Goal: Use online tool/utility: Utilize a website feature to perform a specific function

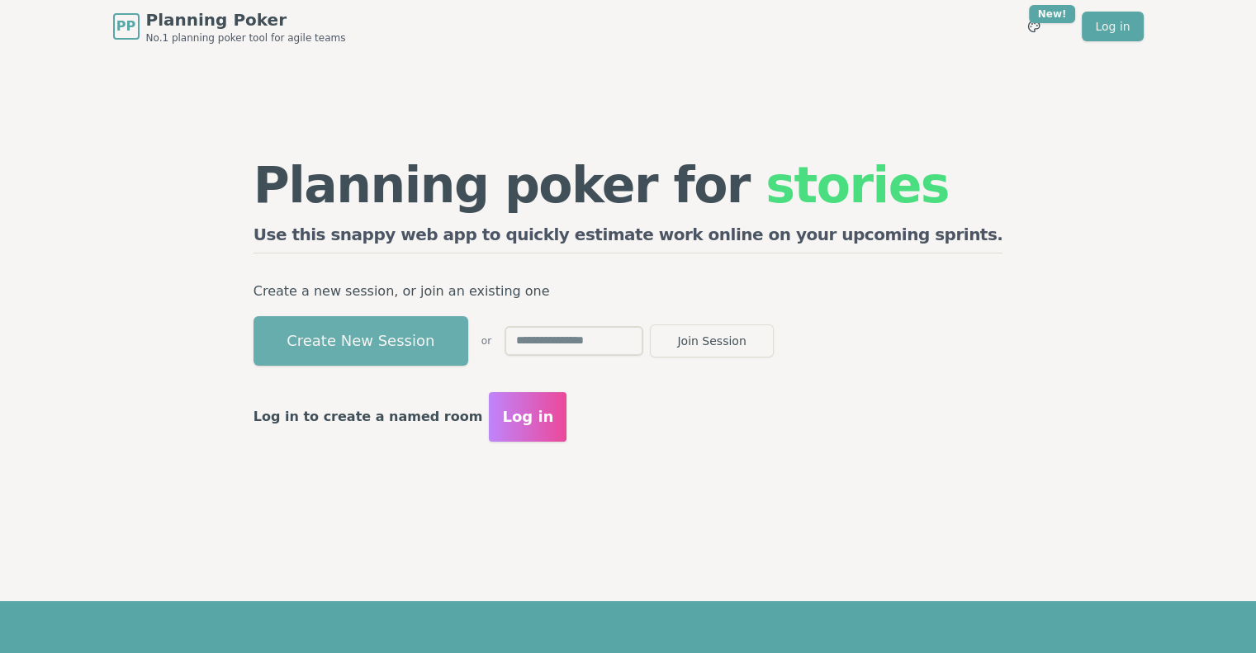
click at [463, 344] on button "Create New Session" at bounding box center [361, 341] width 215 height 50
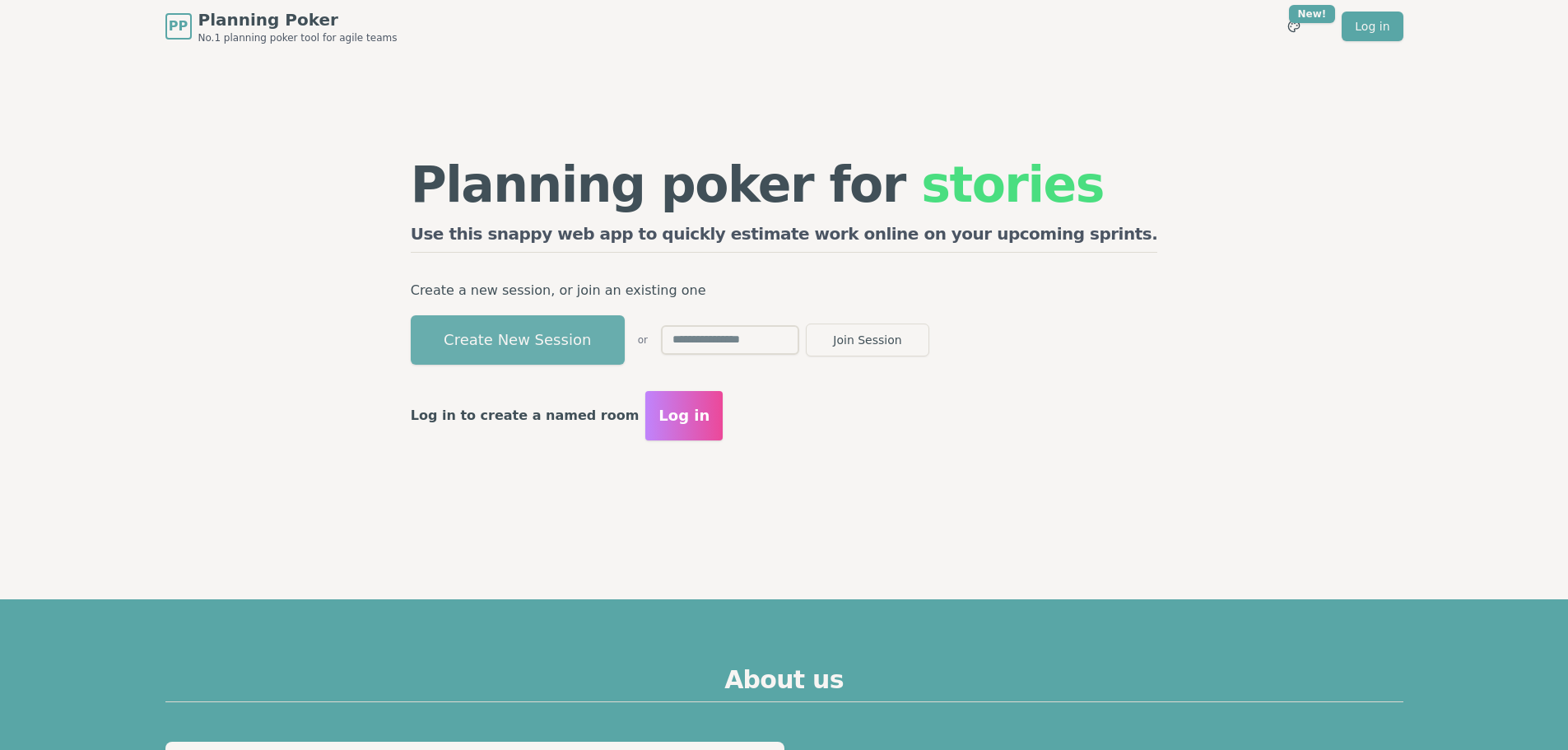
click at [625, 339] on button "Create New Session" at bounding box center [517, 340] width 214 height 50
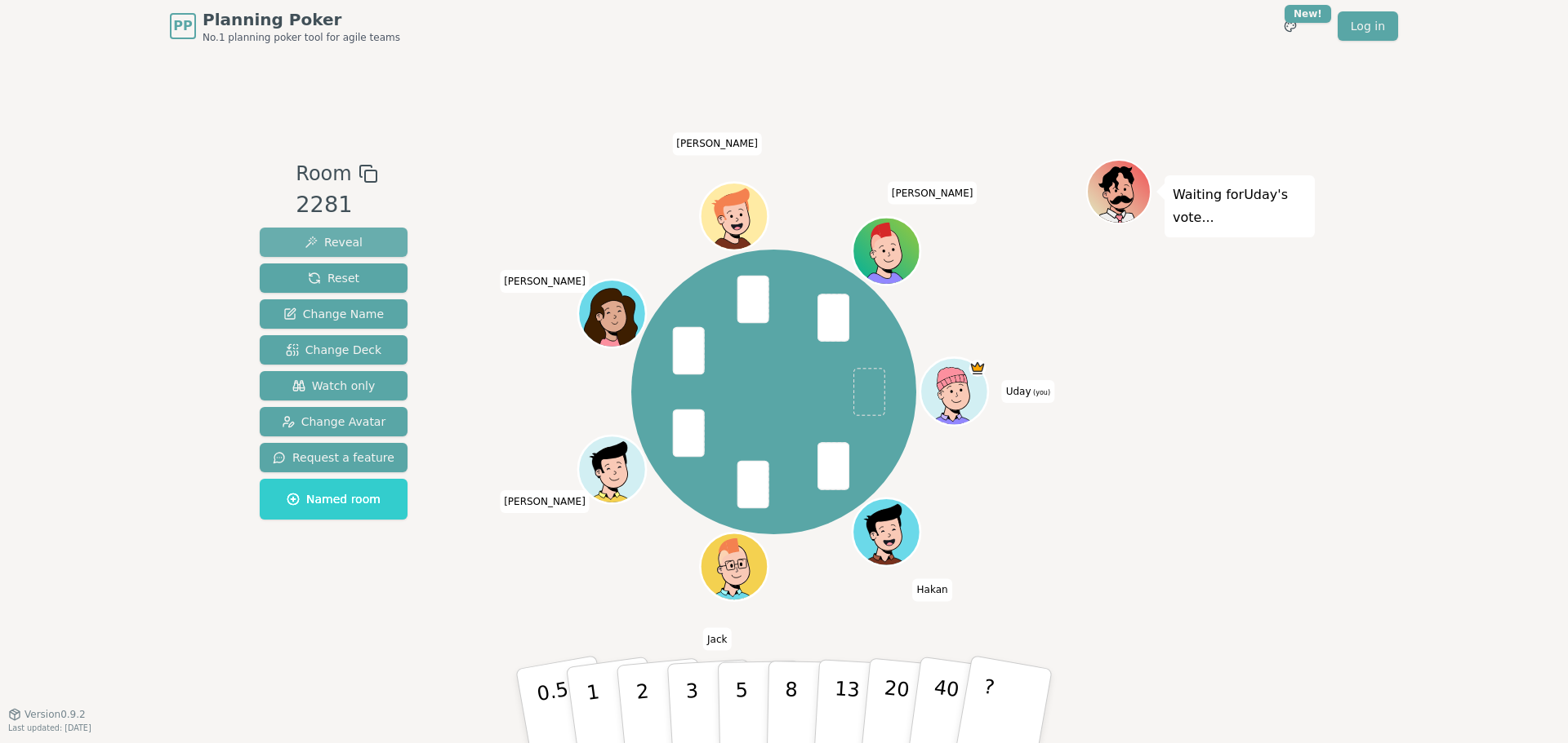
click at [368, 244] on button "Reveal" at bounding box center [333, 242] width 147 height 30
click at [371, 238] on button "Reveal" at bounding box center [333, 242] width 147 height 30
click at [349, 243] on span "Reveal" at bounding box center [333, 242] width 58 height 17
click at [349, 246] on span "Reveal" at bounding box center [333, 242] width 58 height 17
click at [361, 240] on button "Reveal" at bounding box center [333, 242] width 147 height 30
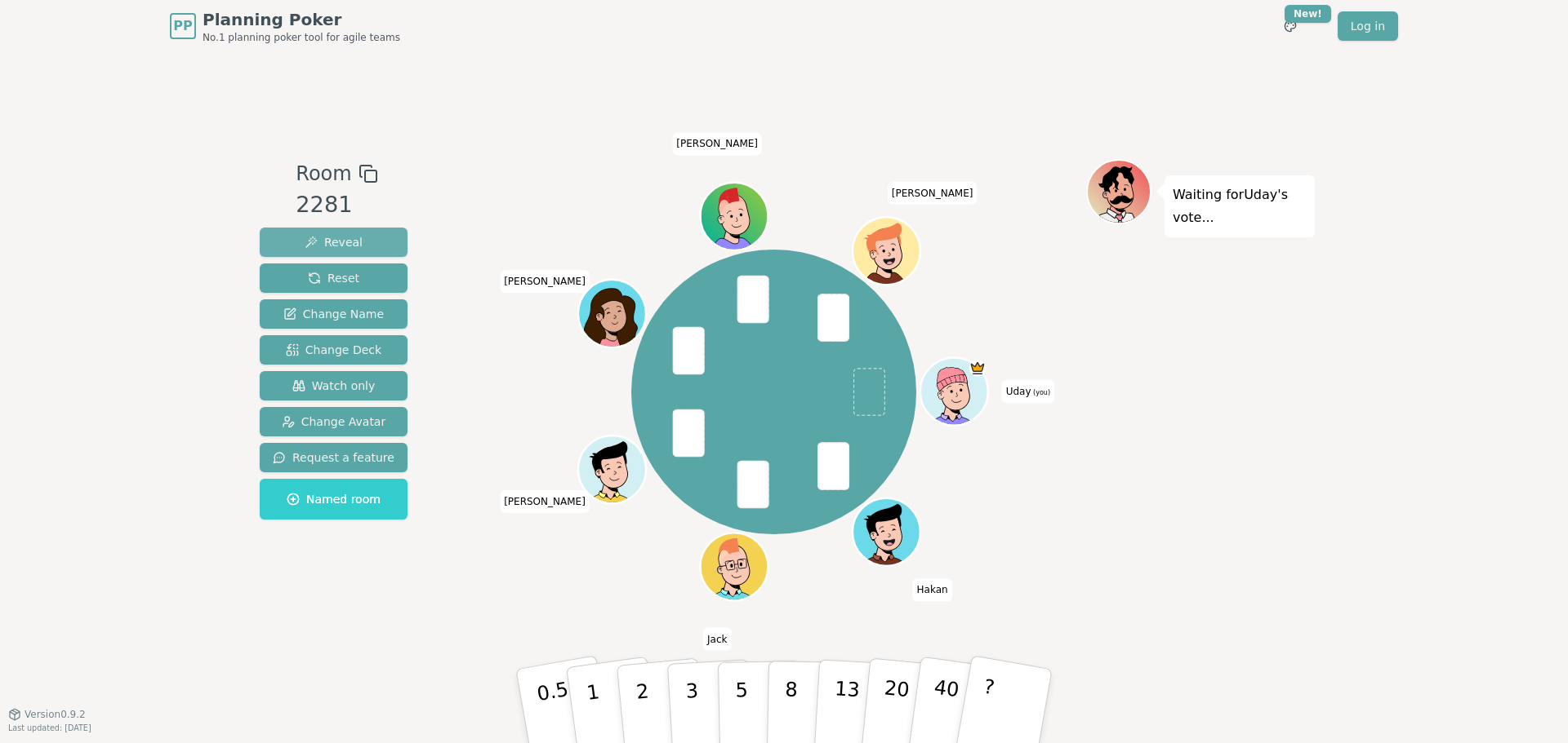
click at [338, 240] on span "Reveal" at bounding box center [333, 242] width 58 height 17
click at [358, 237] on button "Reveal" at bounding box center [333, 242] width 147 height 30
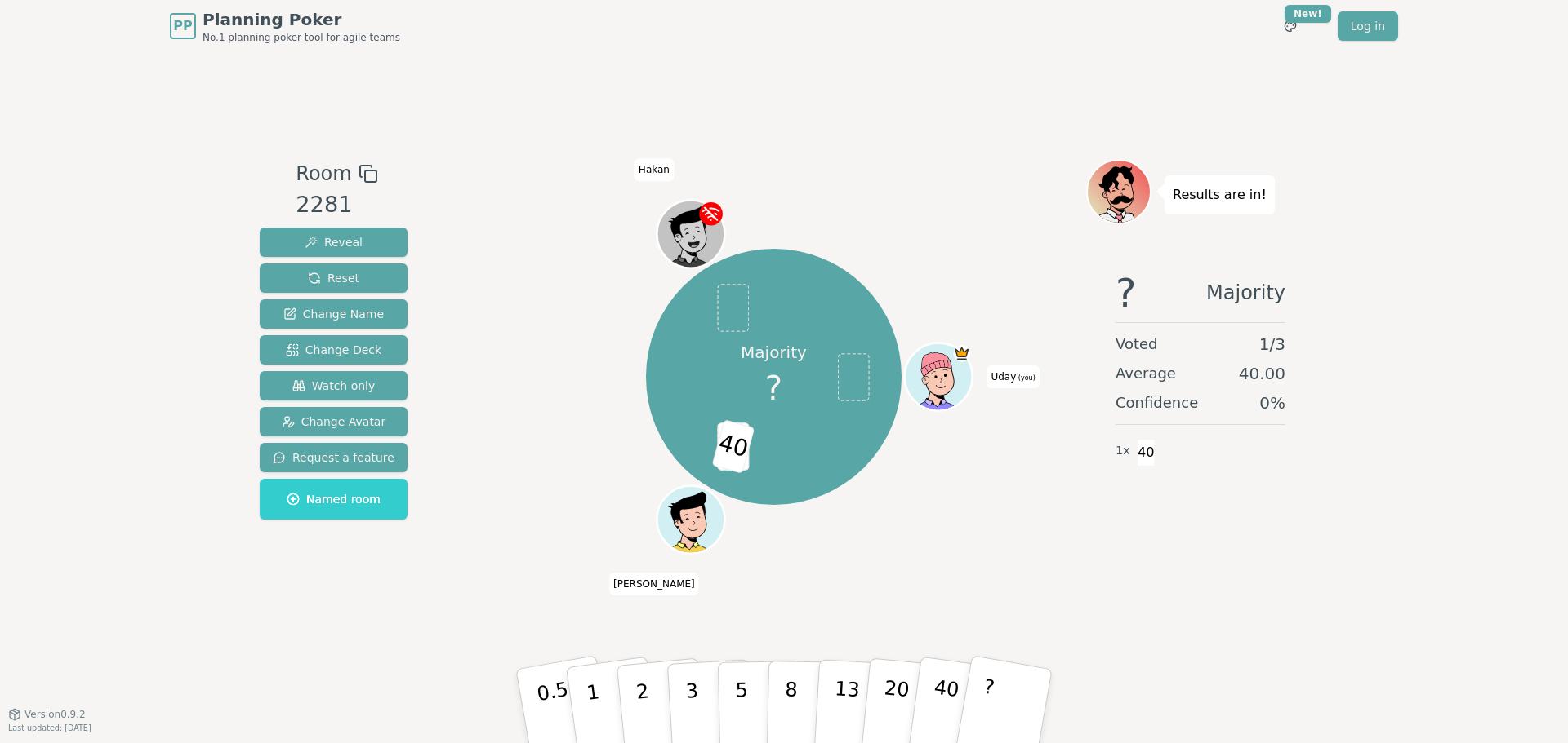
drag, startPoint x: 546, startPoint y: 700, endPoint x: 487, endPoint y: 595, distance: 120.4
click at [487, 595] on div "Majority ? 8 40 Uday (you) [PERSON_NAME]" at bounding box center [774, 383] width 625 height 449
drag, startPoint x: 548, startPoint y: 692, endPoint x: 542, endPoint y: 678, distance: 15.2
click at [542, 678] on p "0.5" at bounding box center [555, 707] width 45 height 92
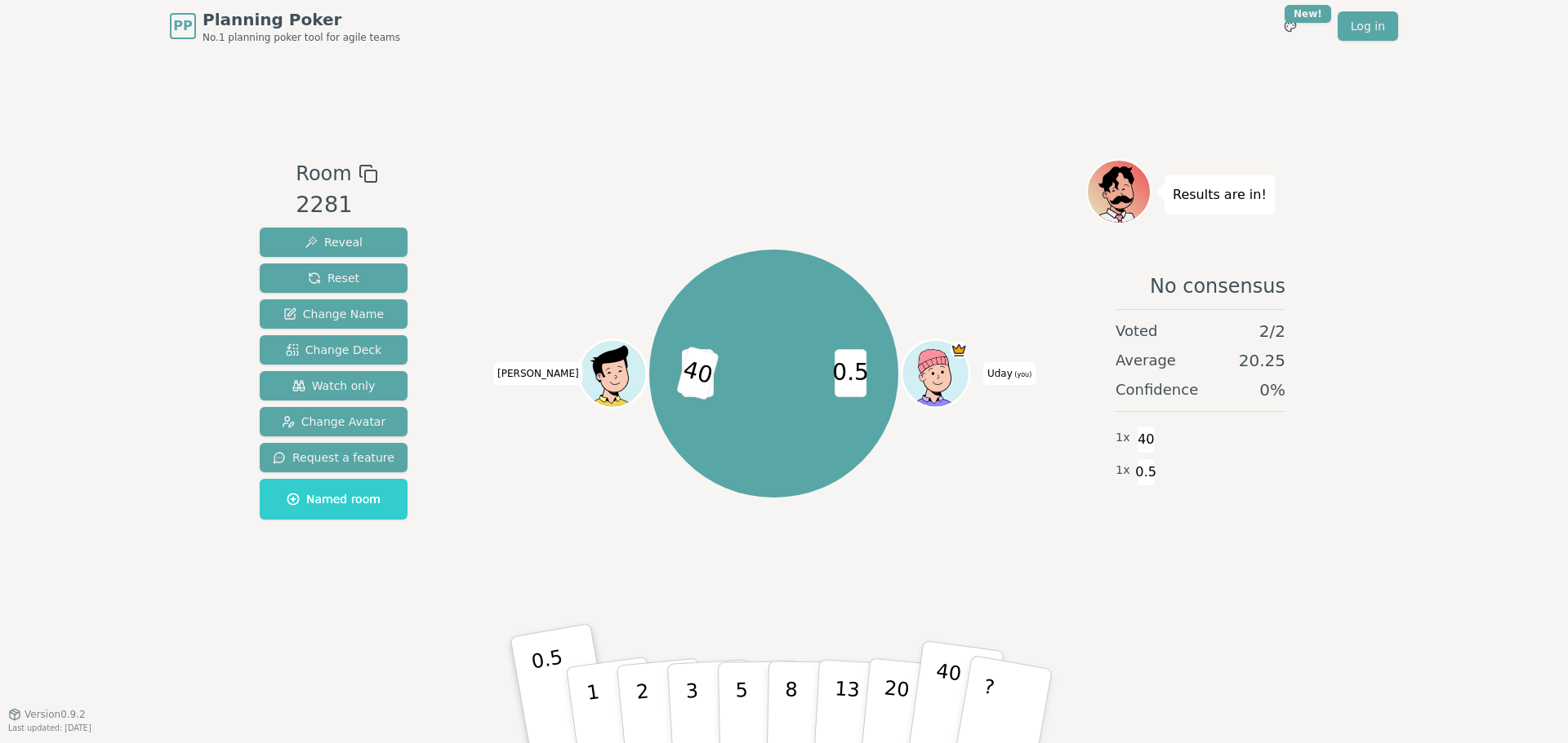
drag, startPoint x: 542, startPoint y: 678, endPoint x: 922, endPoint y: 691, distance: 380.2
click at [922, 691] on button "40" at bounding box center [955, 706] width 97 height 132
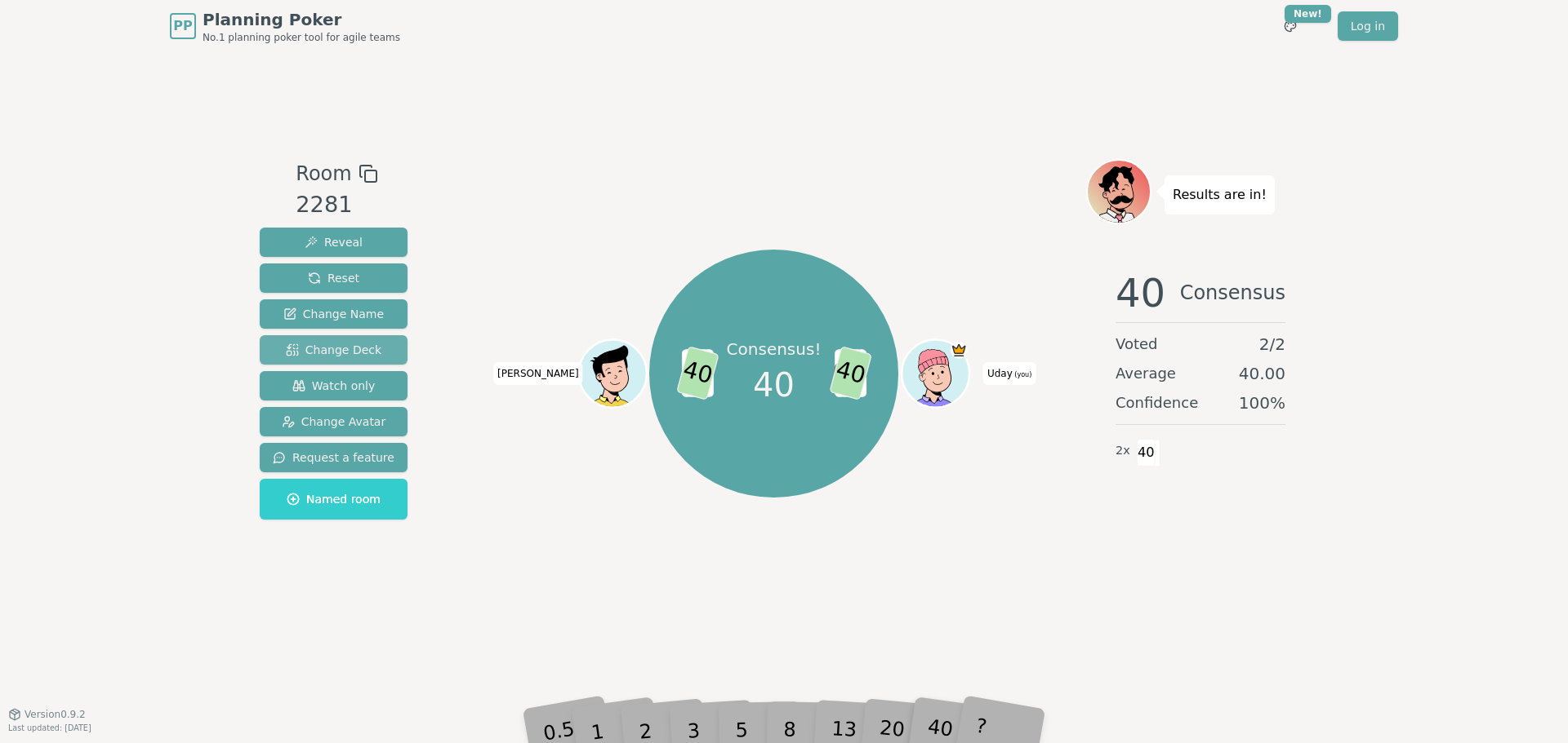
click at [359, 359] on span "Change Deck" at bounding box center [333, 350] width 96 height 17
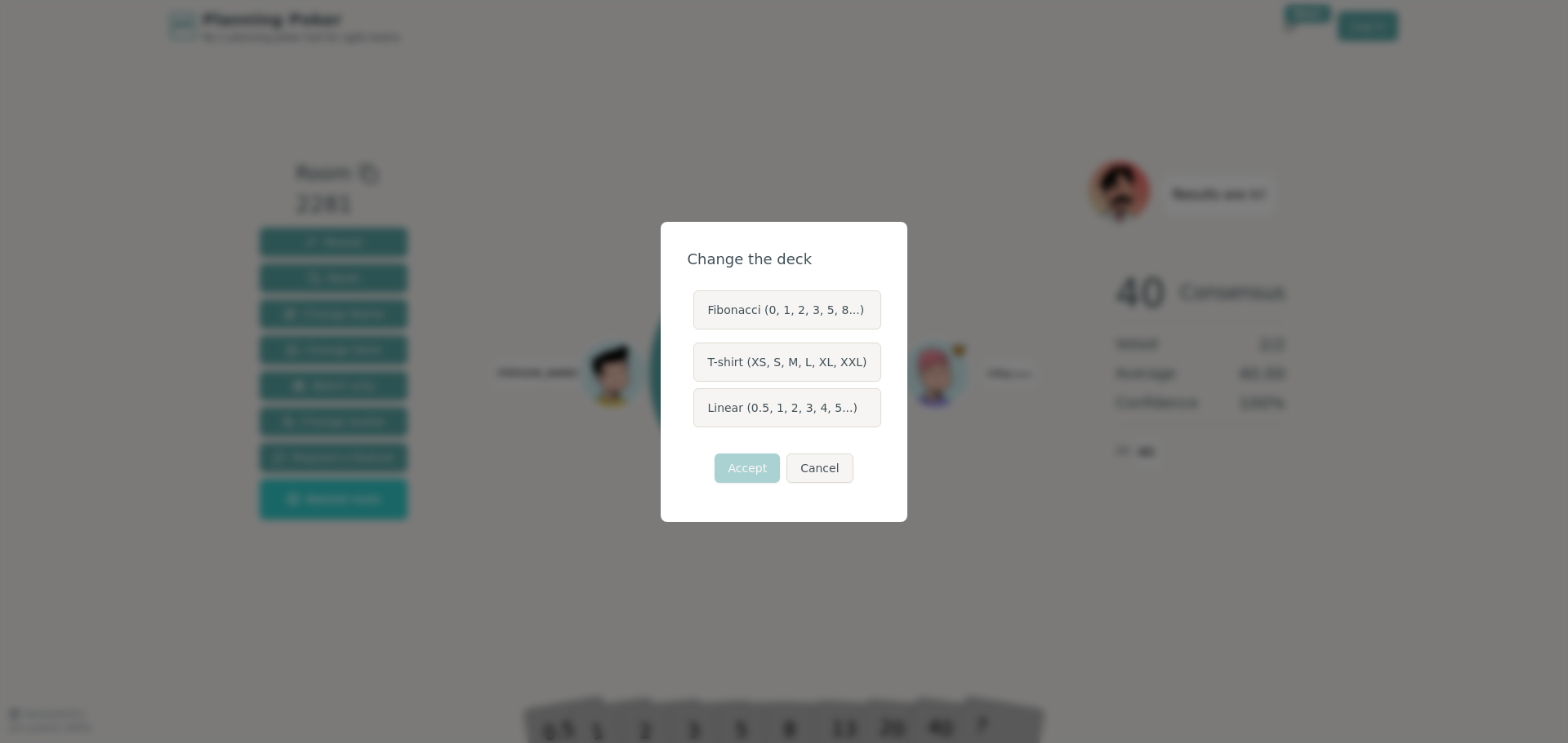
click at [760, 311] on label "Fibonacci (0, 1, 2, 3, 5, 8...)" at bounding box center [786, 310] width 187 height 40
click at [699, 311] on button "Fibonacci (0, 1, 2, 3, 5, 8...)" at bounding box center [692, 309] width 13 height 13
click at [752, 473] on button "Accept" at bounding box center [747, 468] width 65 height 30
